Goal: Contribute content

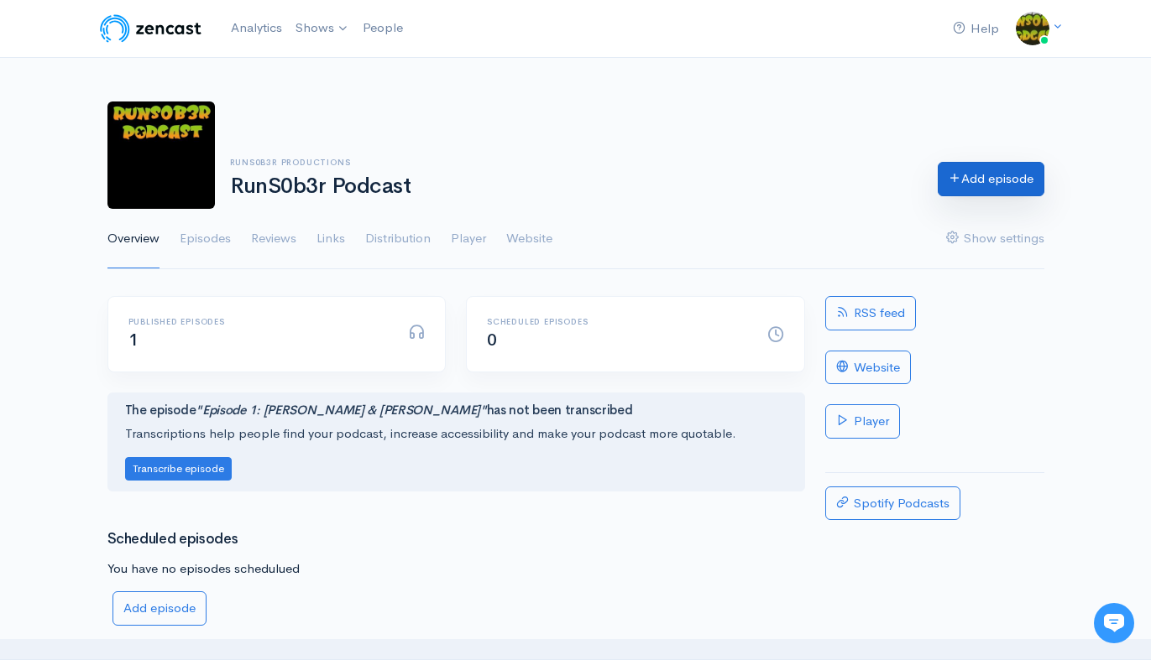
click at [956, 182] on icon at bounding box center [954, 177] width 13 height 13
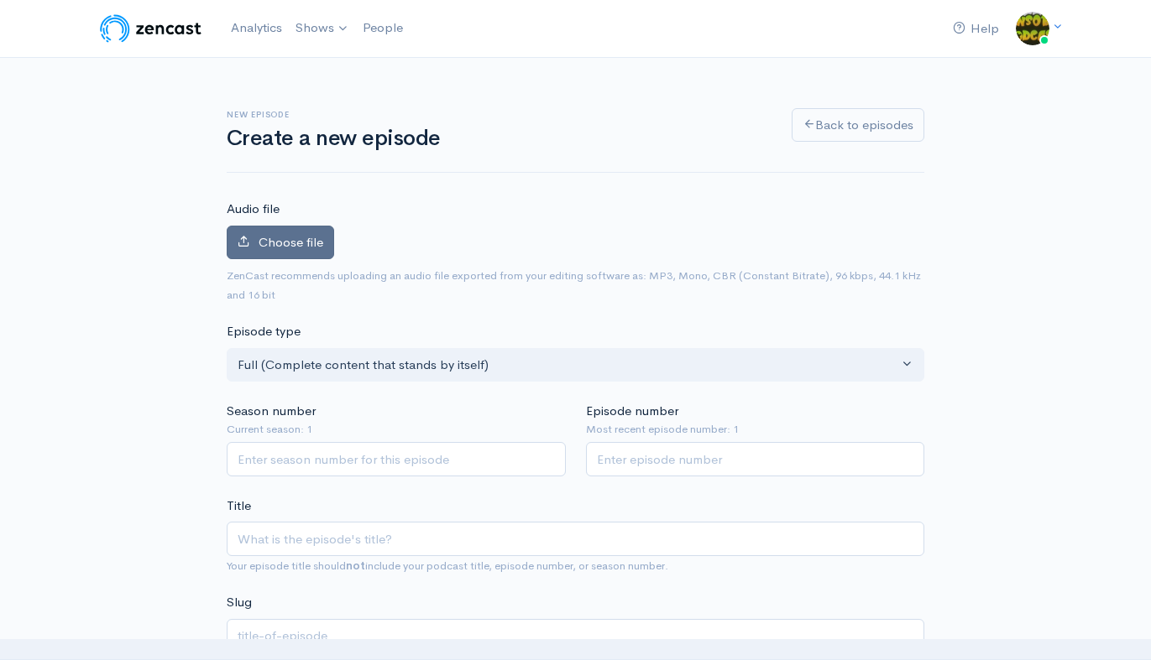
click at [281, 244] on span "Choose file" at bounding box center [290, 242] width 65 height 16
click at [0, 0] on input "Choose file" at bounding box center [0, 0] width 0 height 0
